Goal: Transaction & Acquisition: Purchase product/service

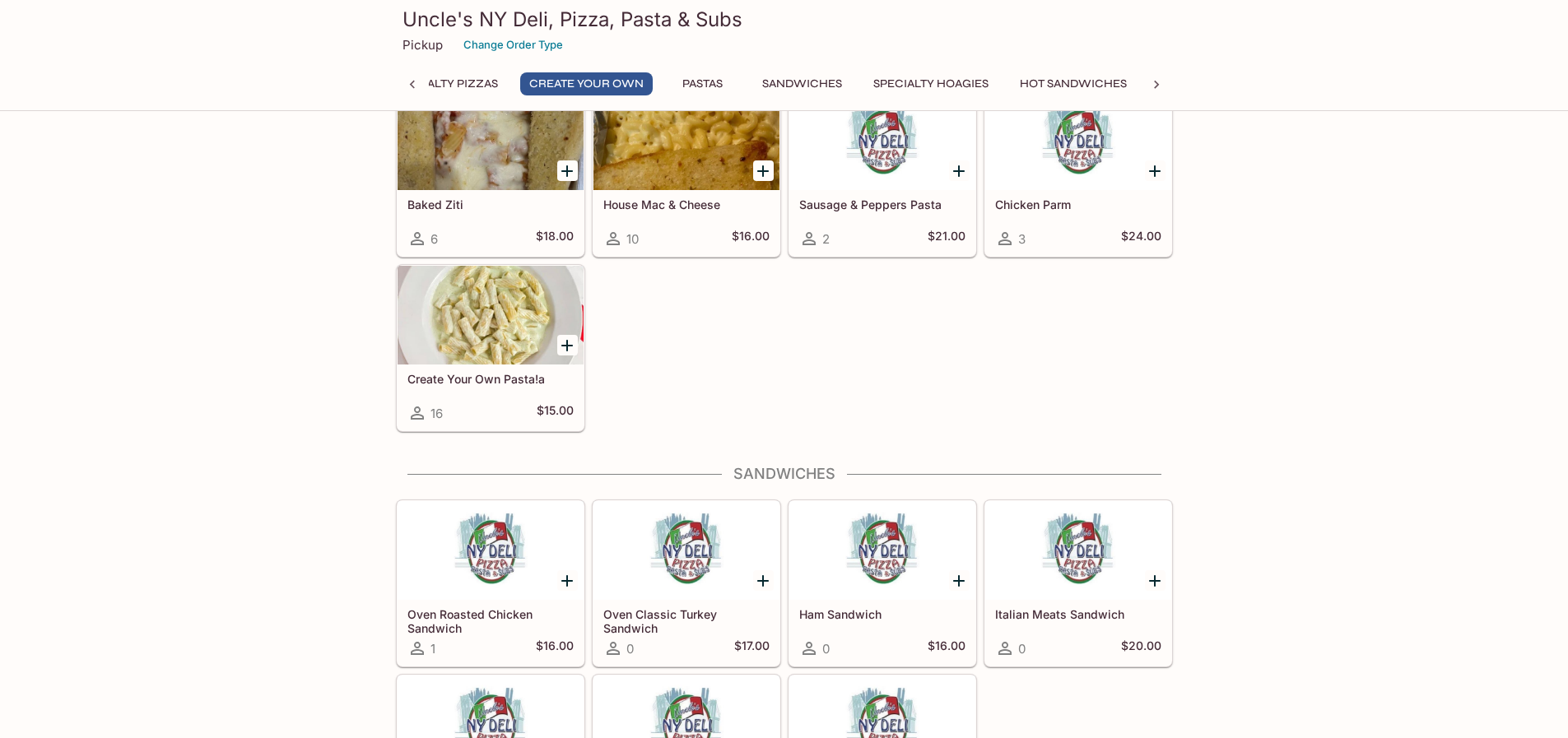
scroll to position [1564, 0]
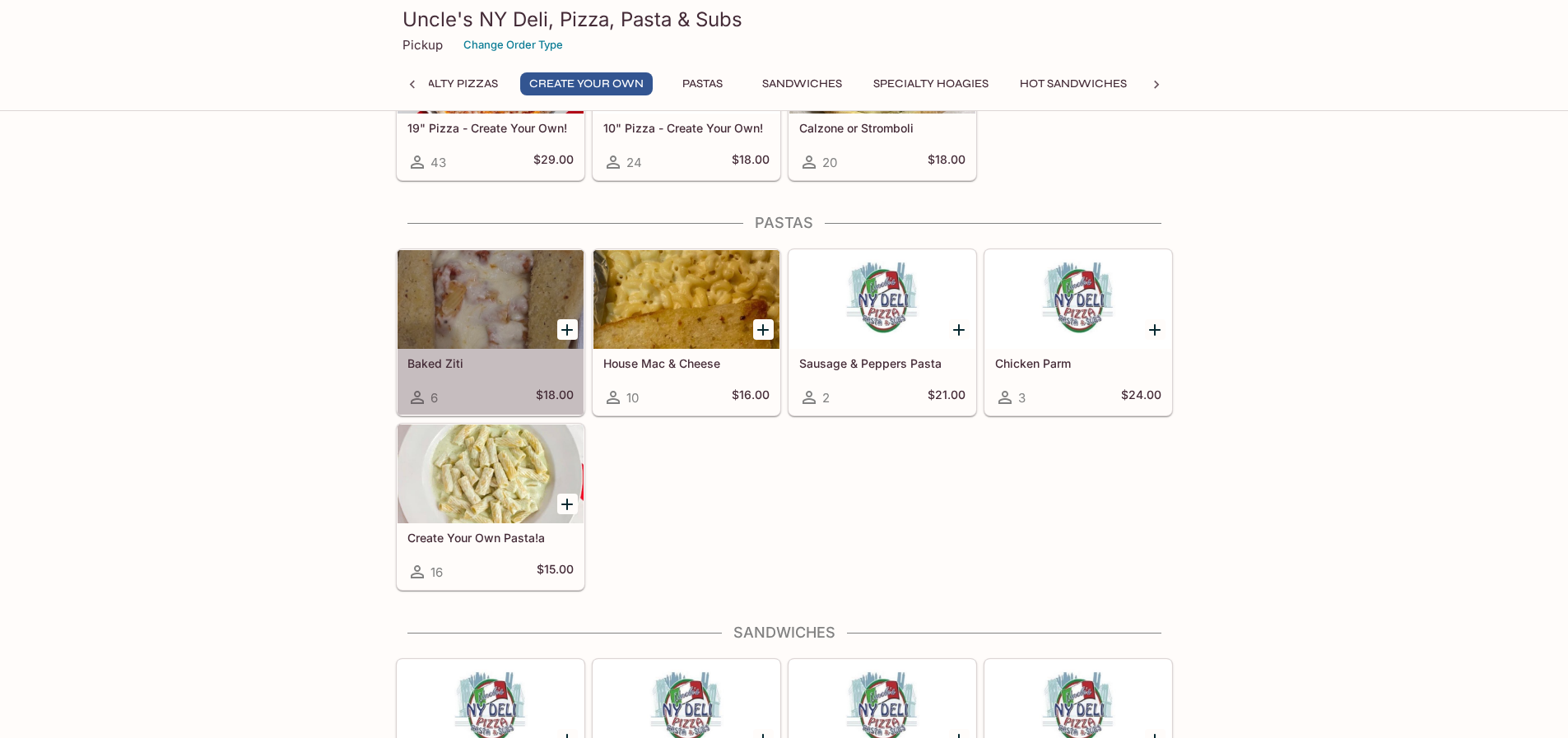
click at [471, 294] on div at bounding box center [490, 299] width 186 height 99
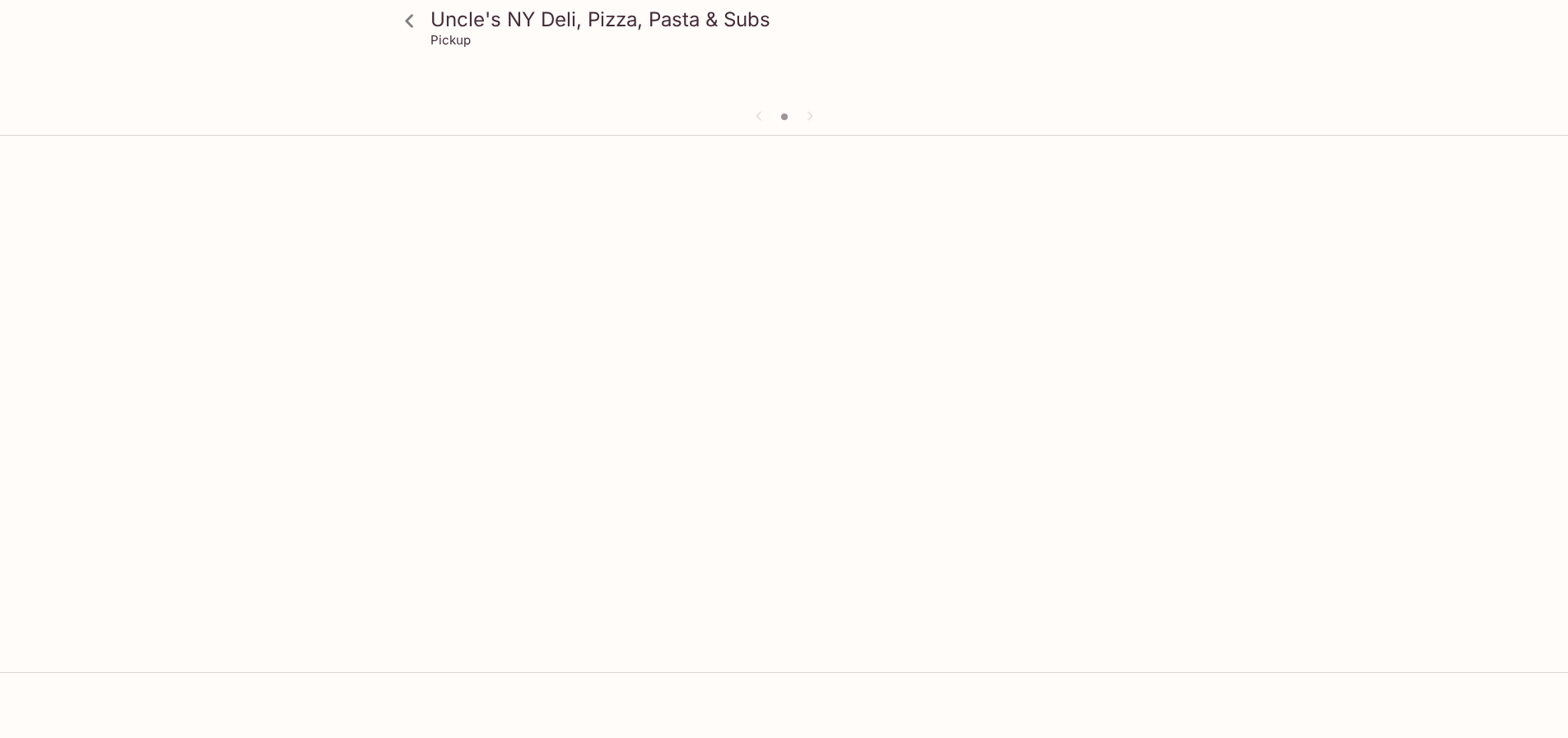
scroll to position [142, 0]
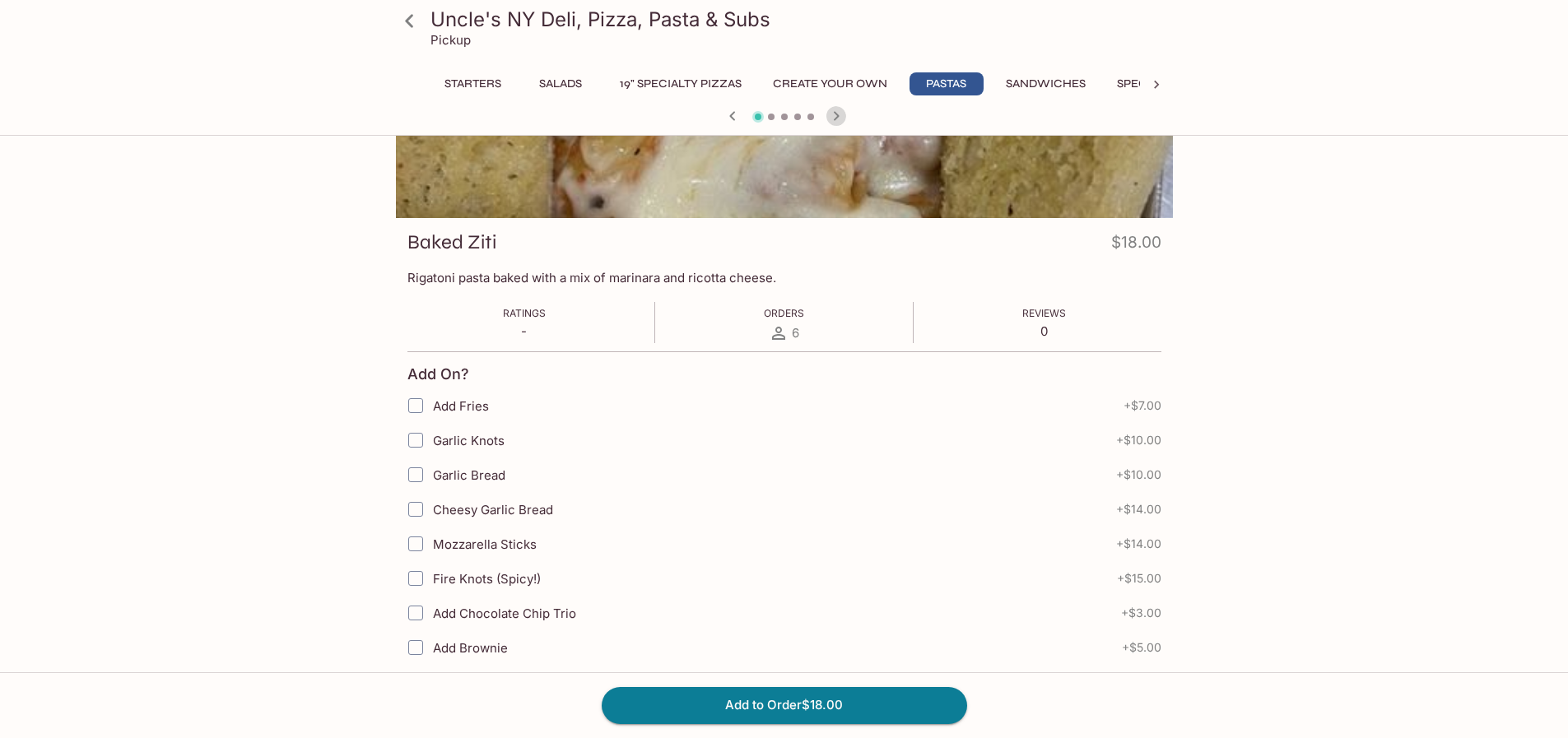
click at [840, 114] on icon "button" at bounding box center [836, 116] width 20 height 20
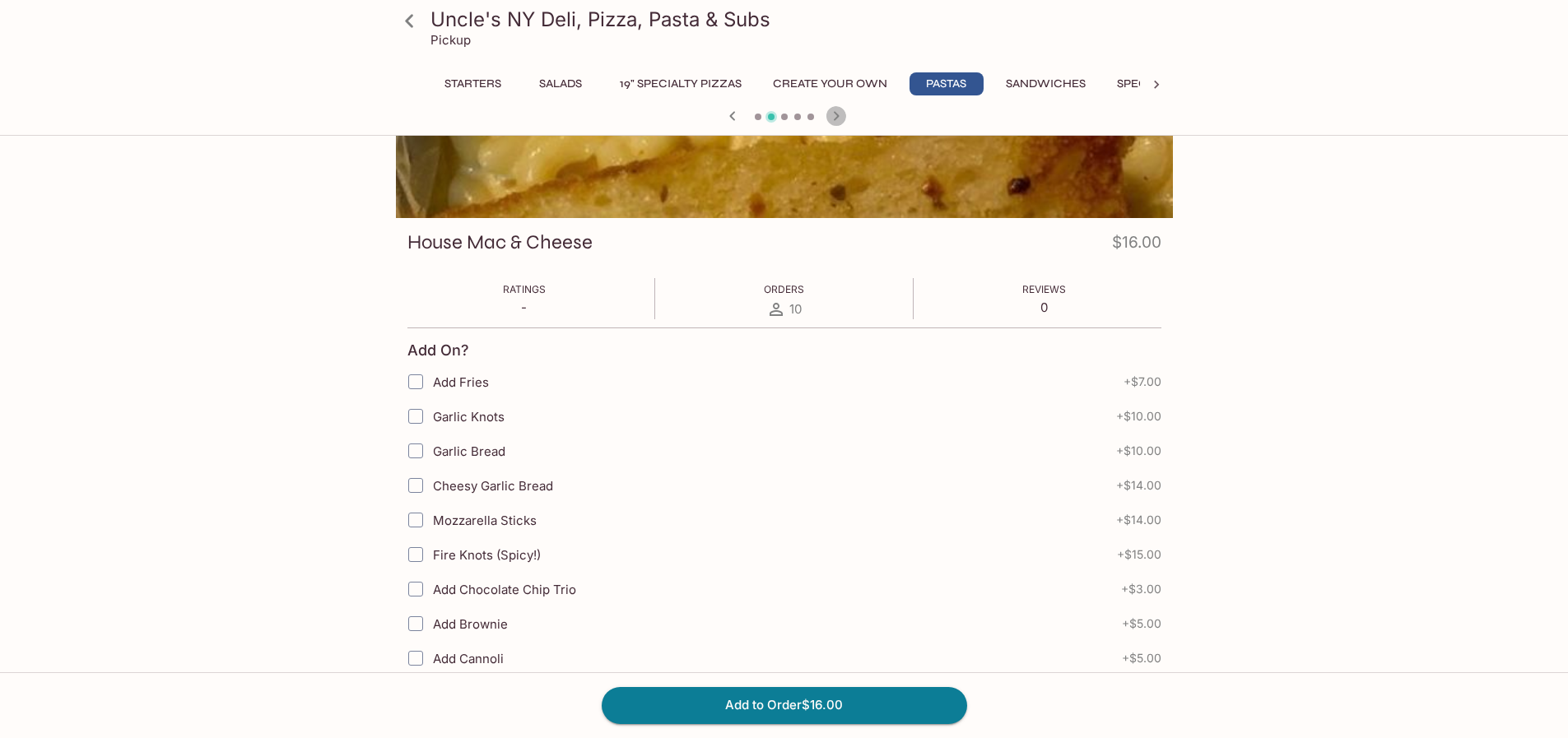
click at [840, 114] on icon "button" at bounding box center [836, 116] width 20 height 20
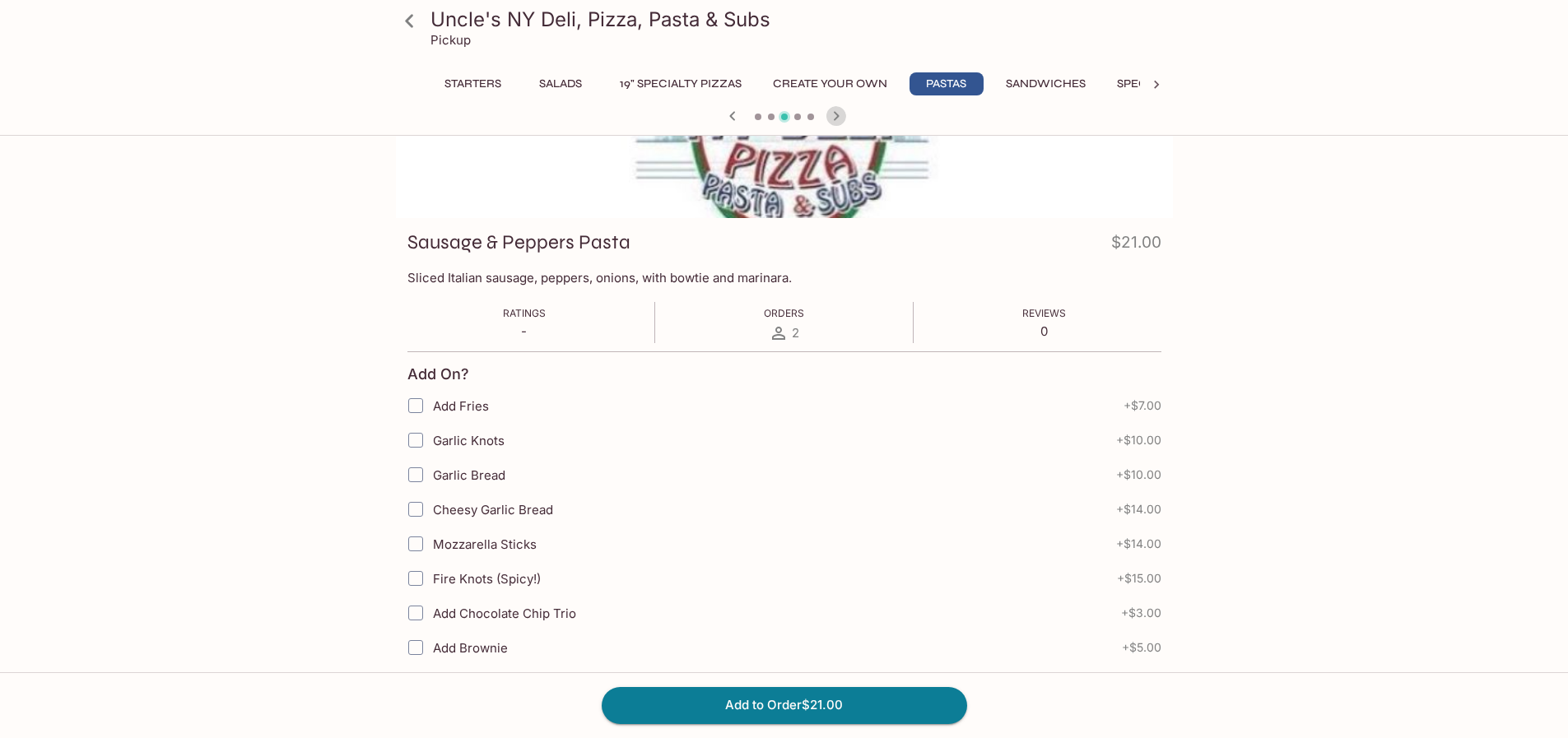
click at [840, 114] on icon "button" at bounding box center [836, 116] width 20 height 20
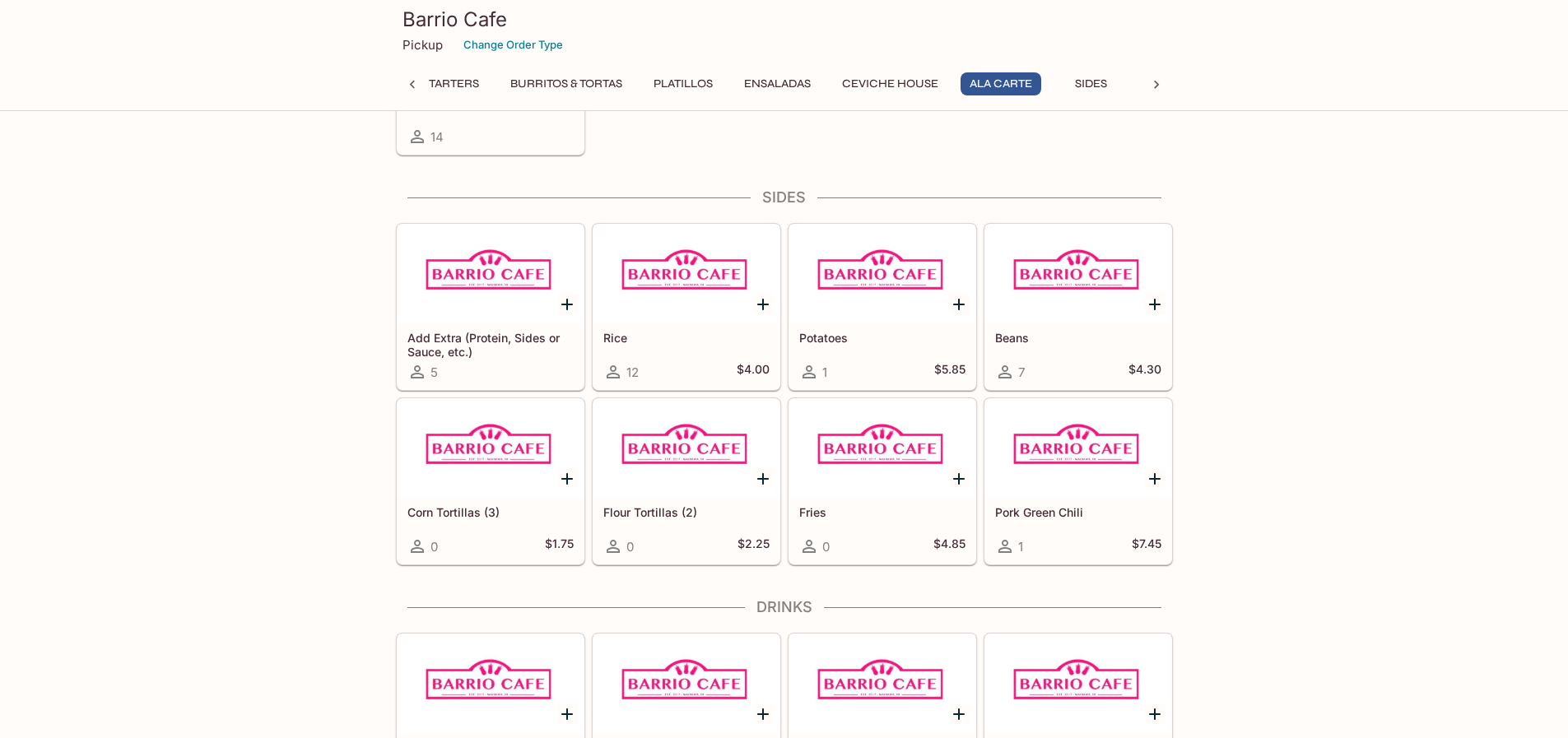
scroll to position [1617, 0]
